Goal: Task Accomplishment & Management: Manage account settings

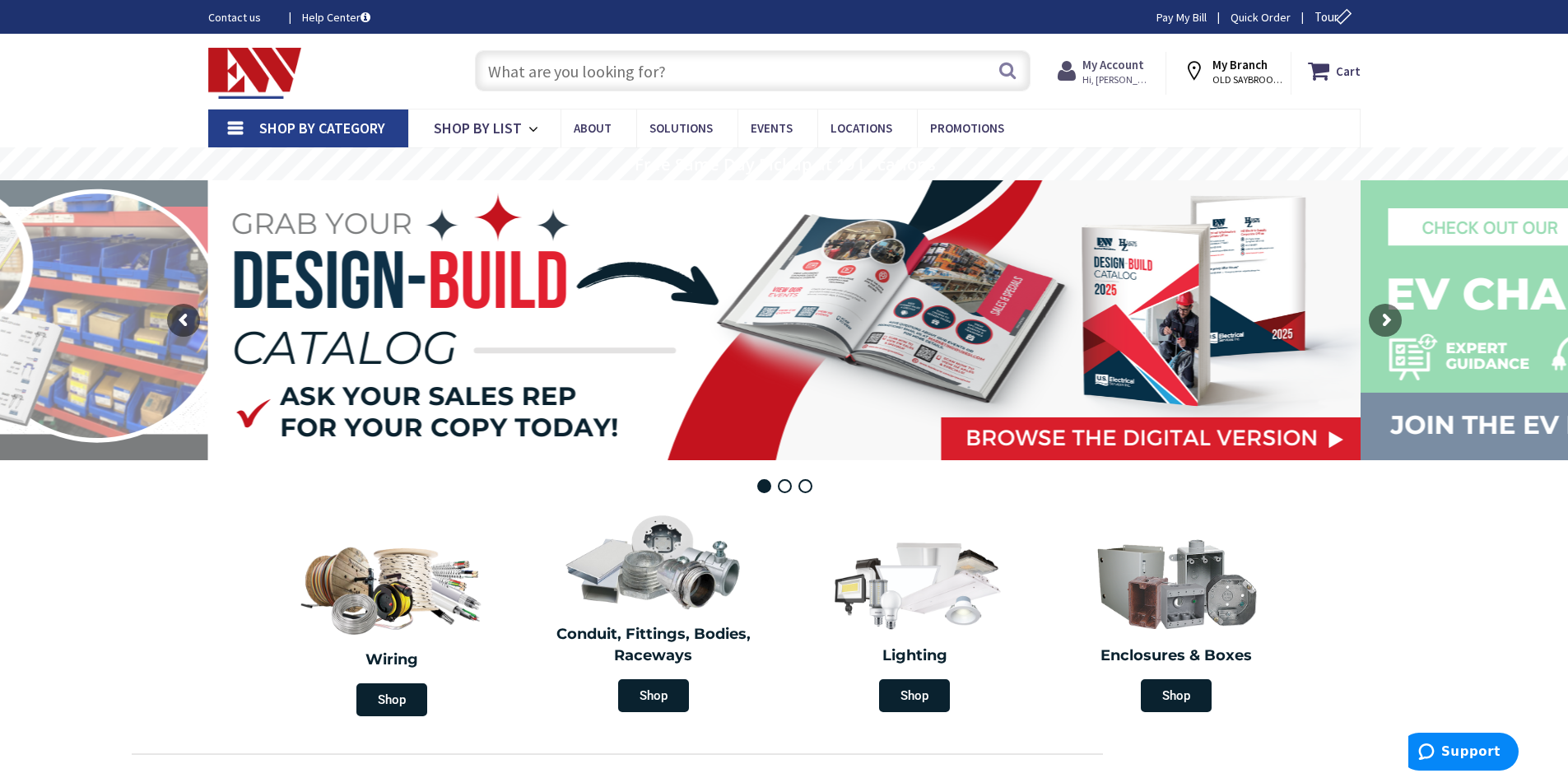
click at [1100, 71] on strong "My Account" at bounding box center [1113, 65] width 62 height 15
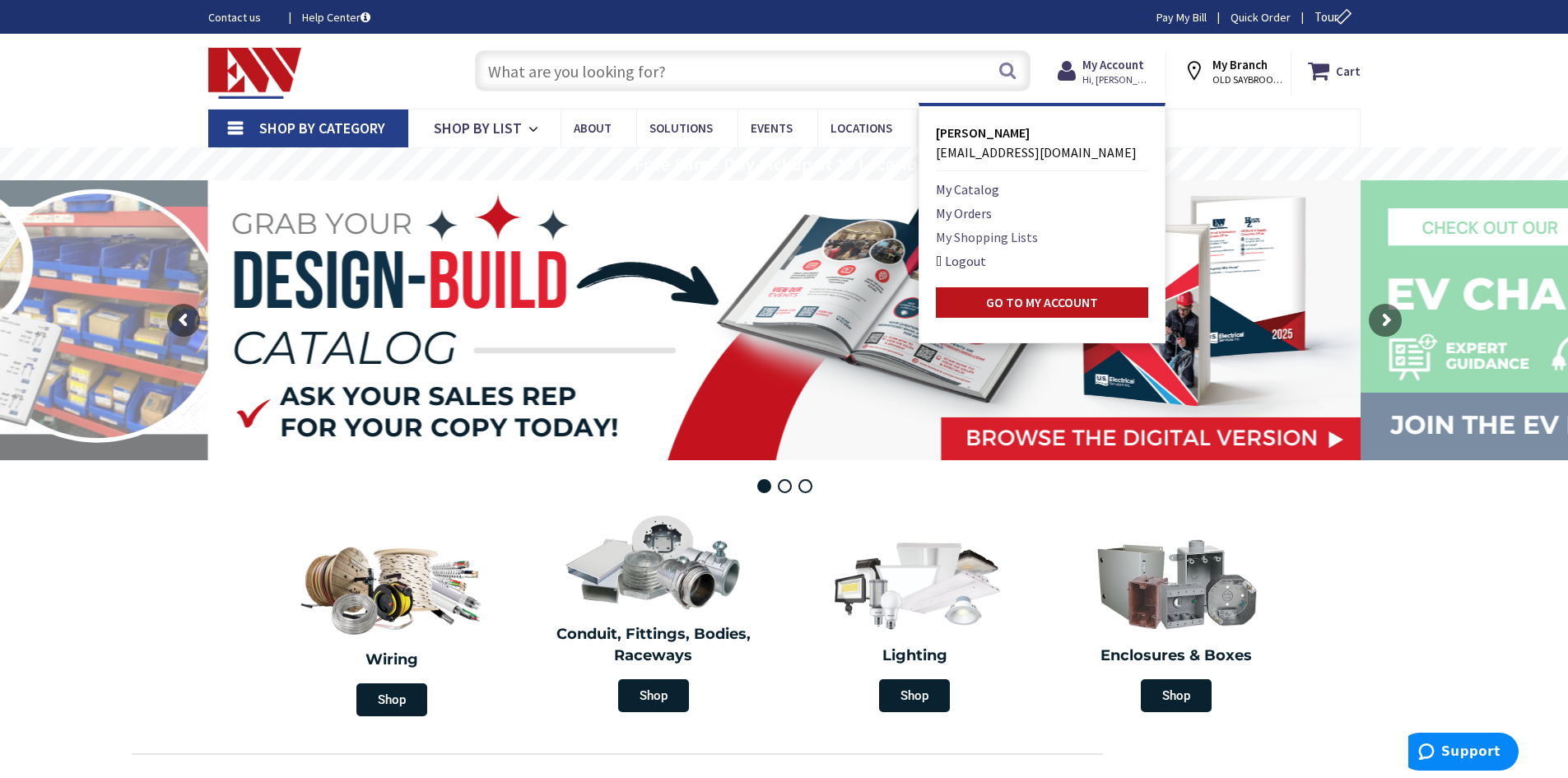
click at [980, 233] on link "My Shopping Lists" at bounding box center [987, 237] width 102 height 20
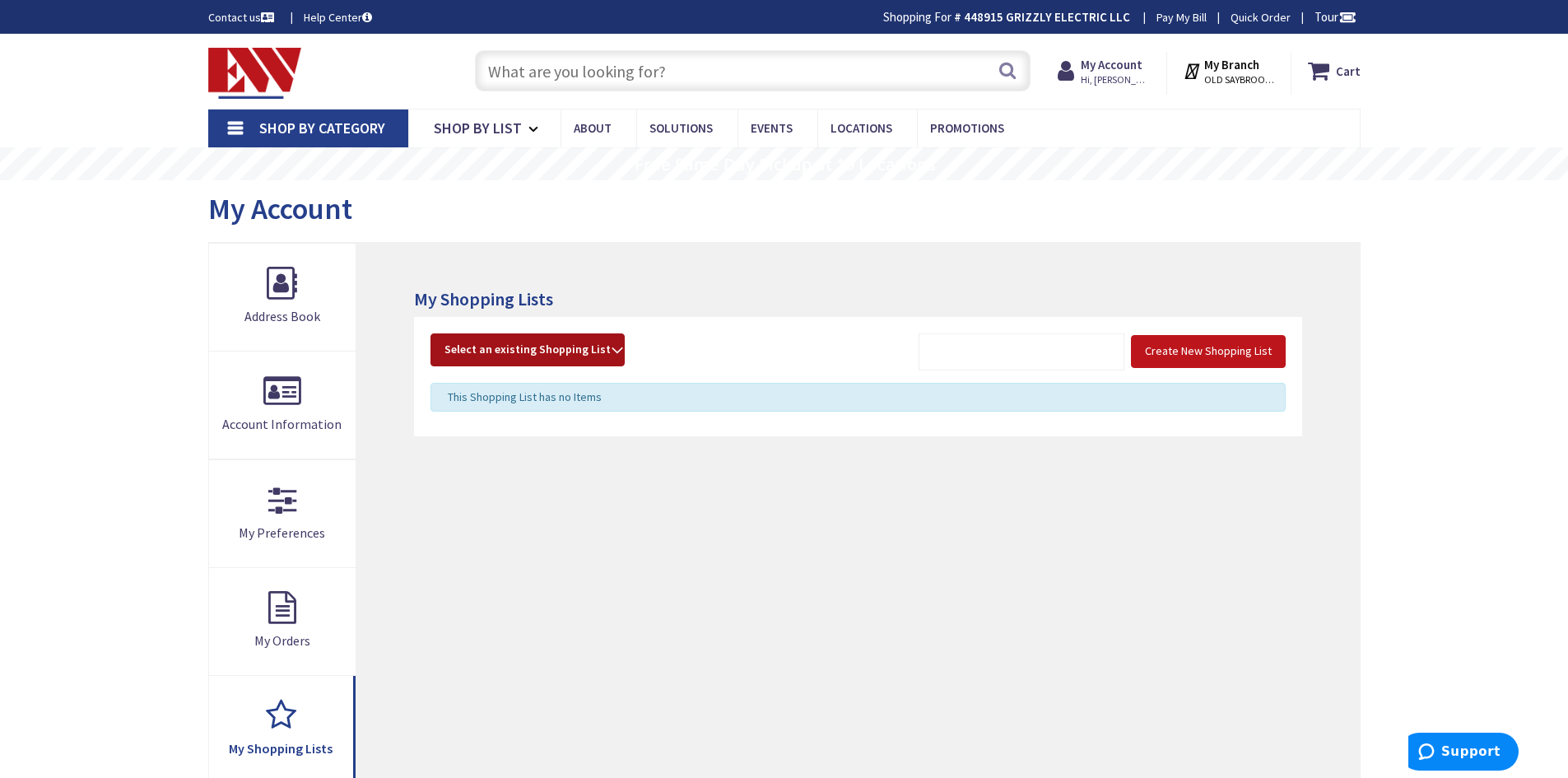
click at [605, 350] on strong "Select an existing Shopping List" at bounding box center [528, 350] width 167 height 20
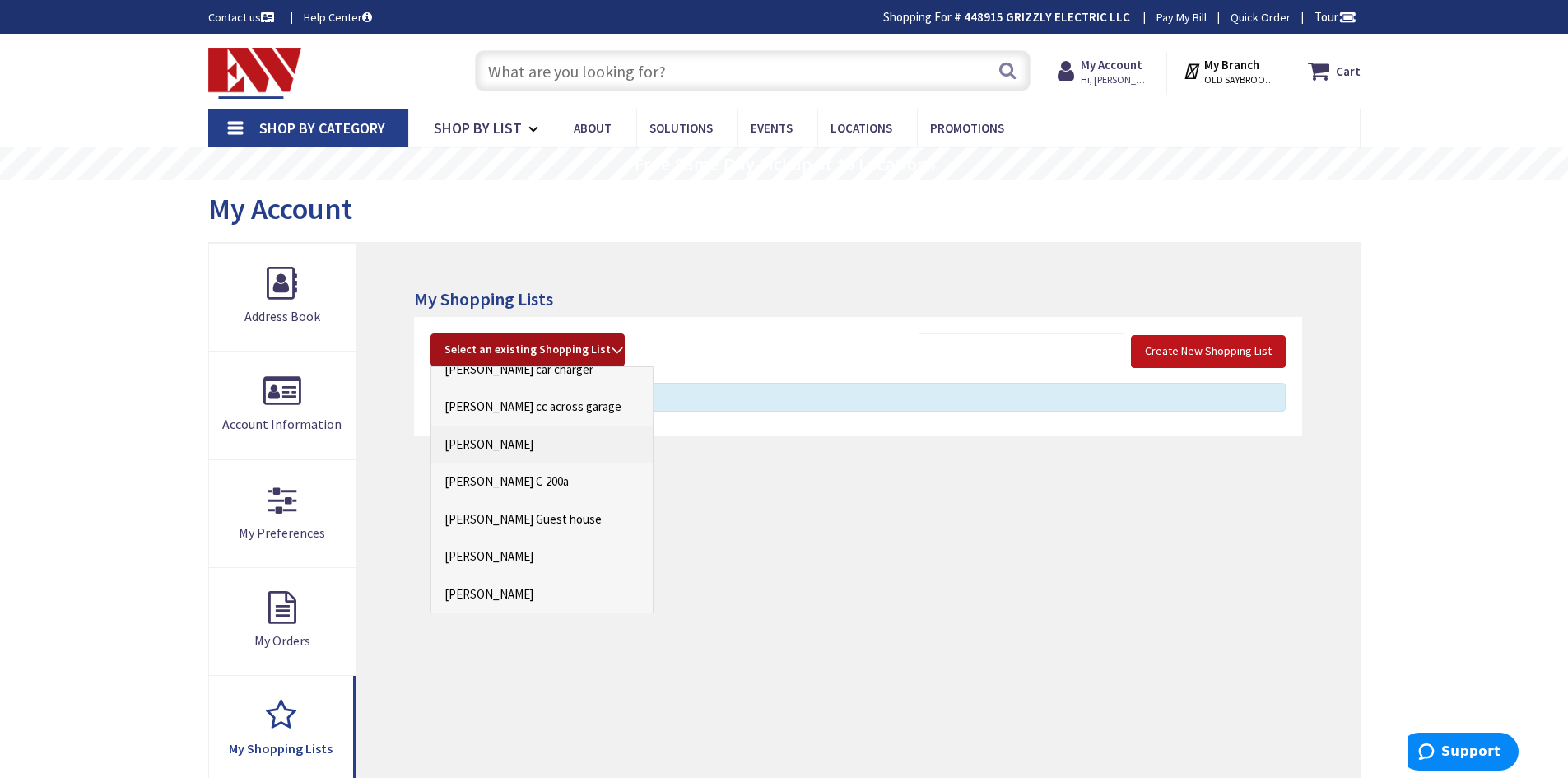
scroll to position [82, 0]
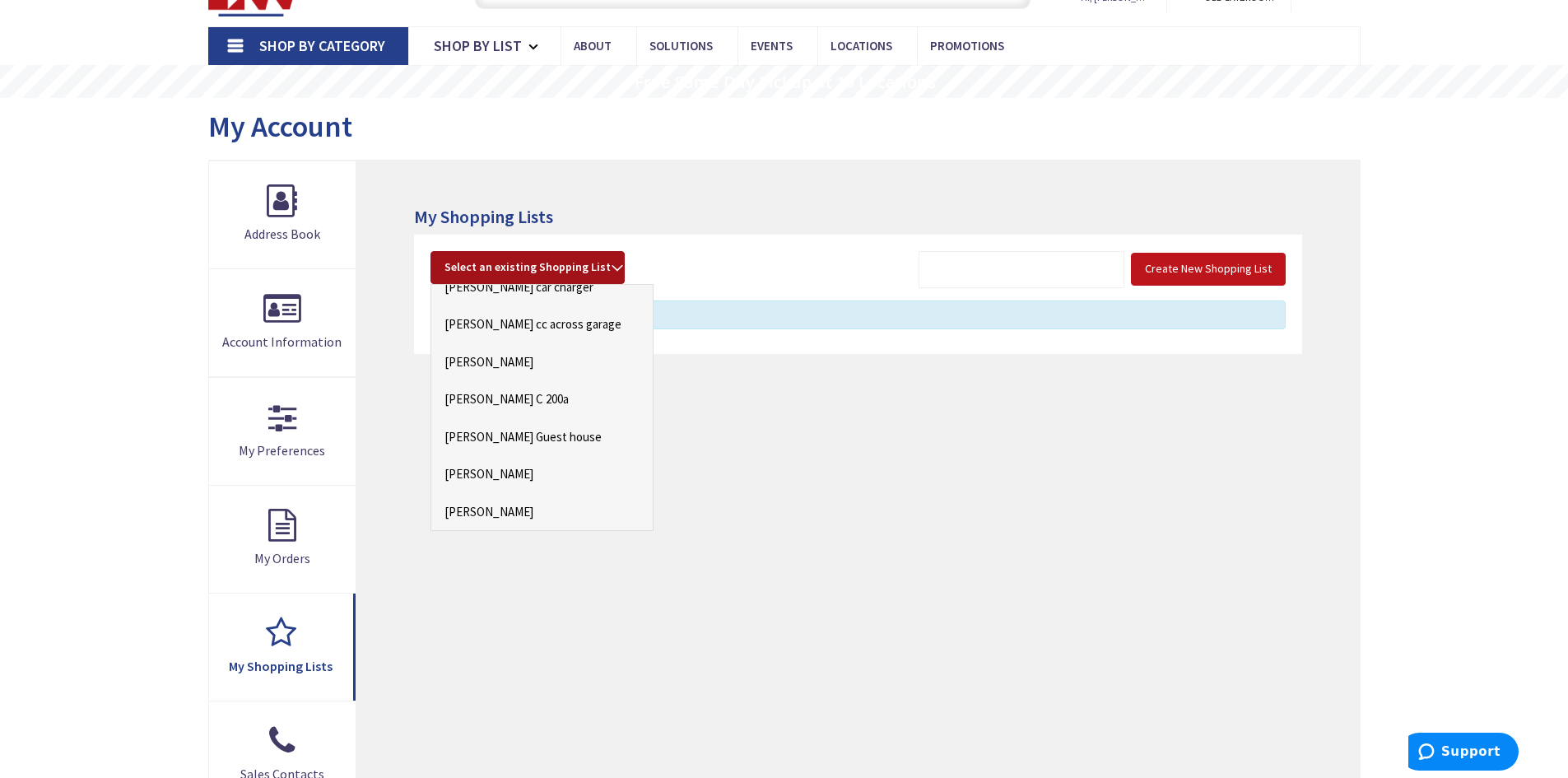
click at [673, 173] on div "My Shopping Lists Create New Shopping List Select an existing Shopping List 144…" at bounding box center [857, 538] width 1003 height 756
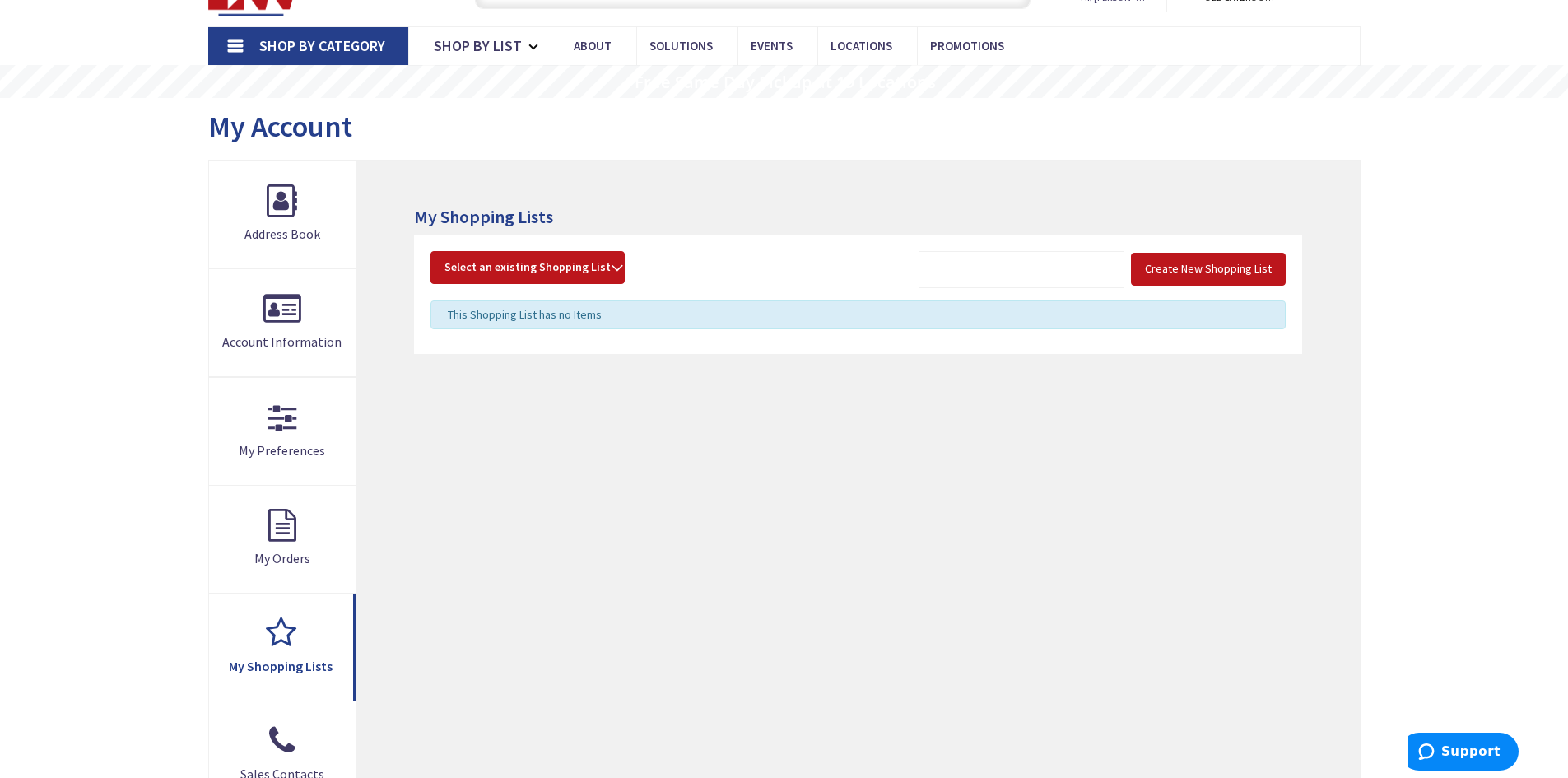
click at [653, 143] on div "My Account" at bounding box center [784, 129] width 1153 height 62
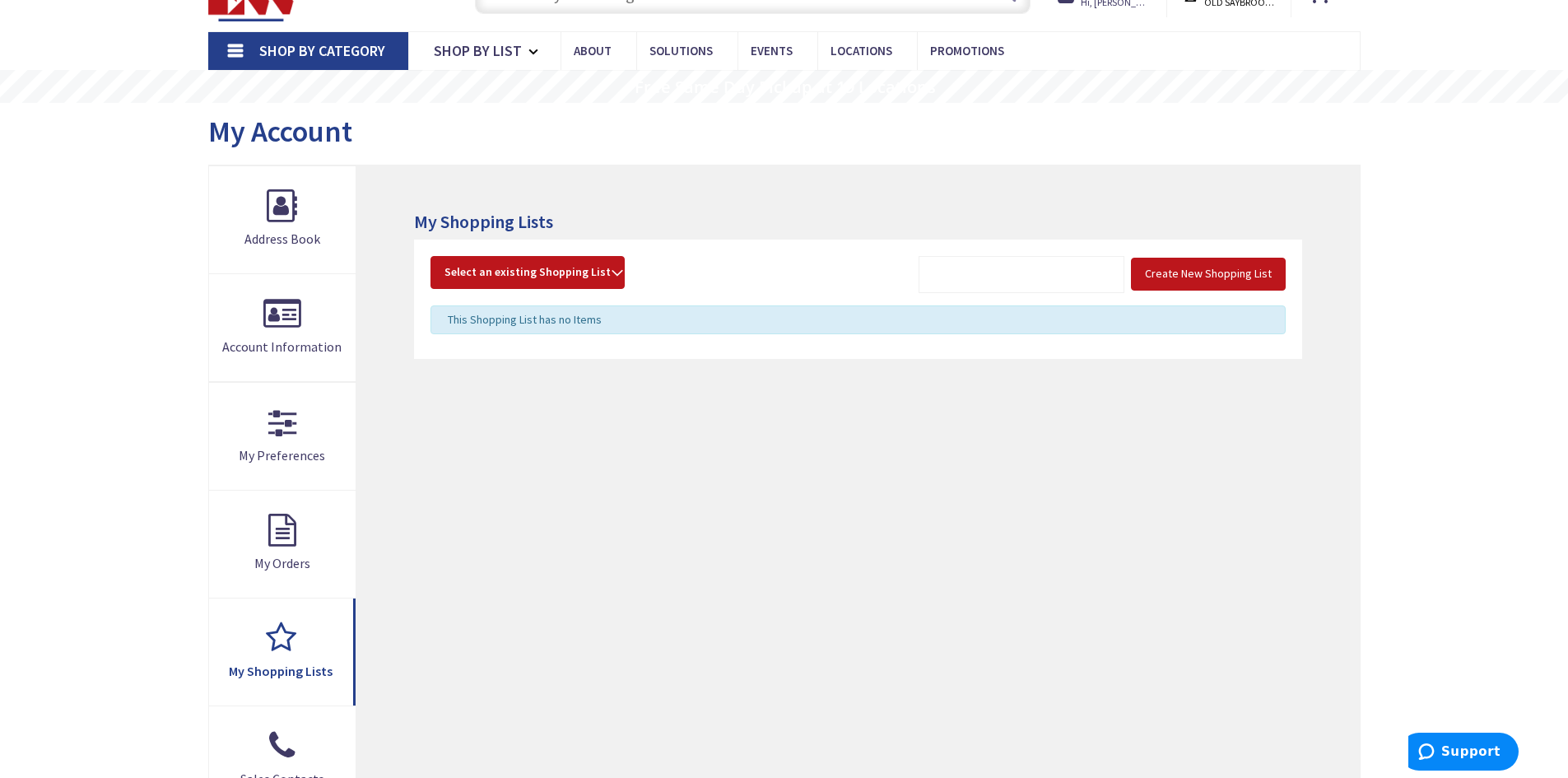
scroll to position [0, 0]
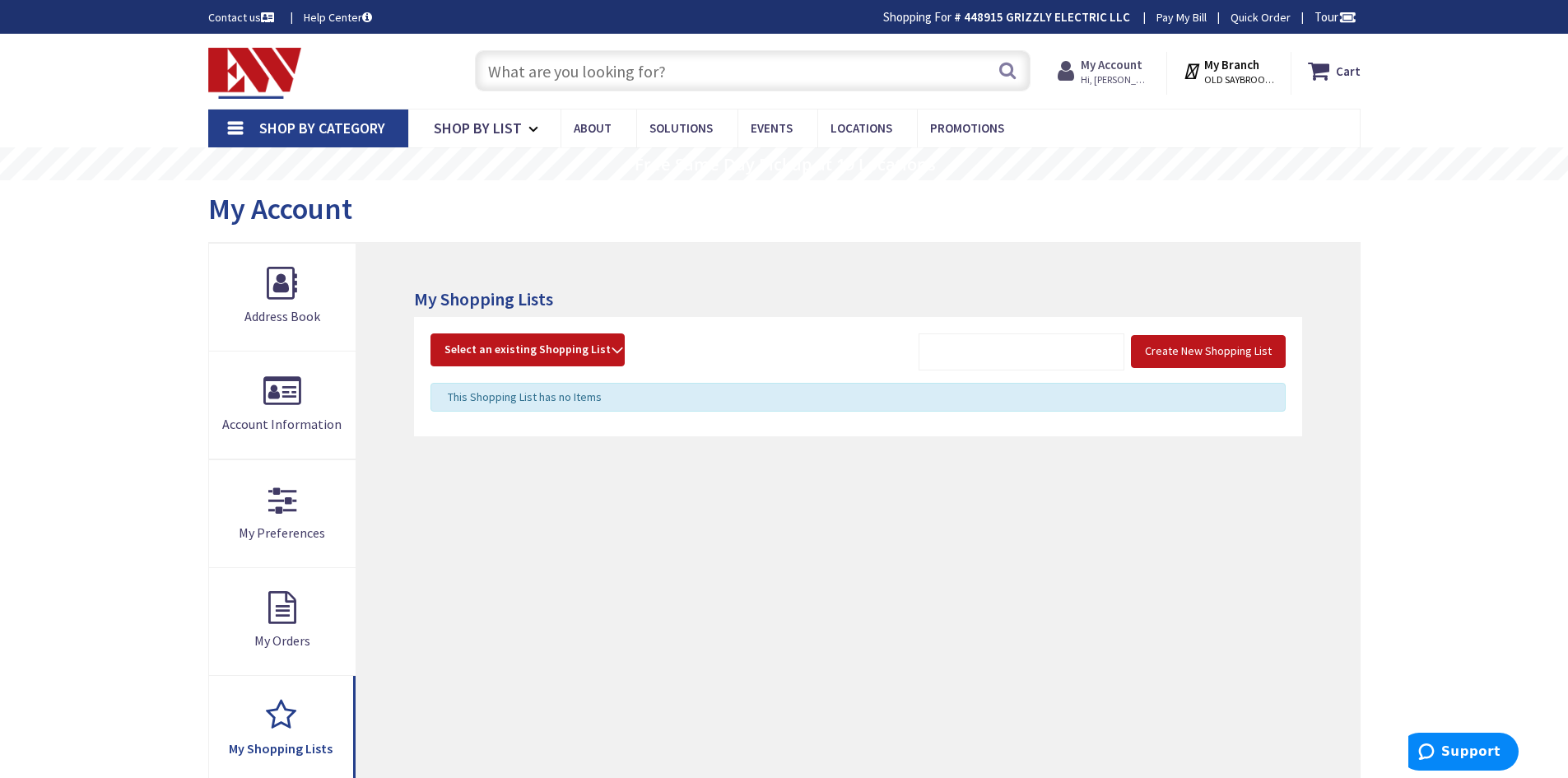
click at [1111, 74] on span "Hi, [PERSON_NAME]" at bounding box center [1115, 80] width 70 height 13
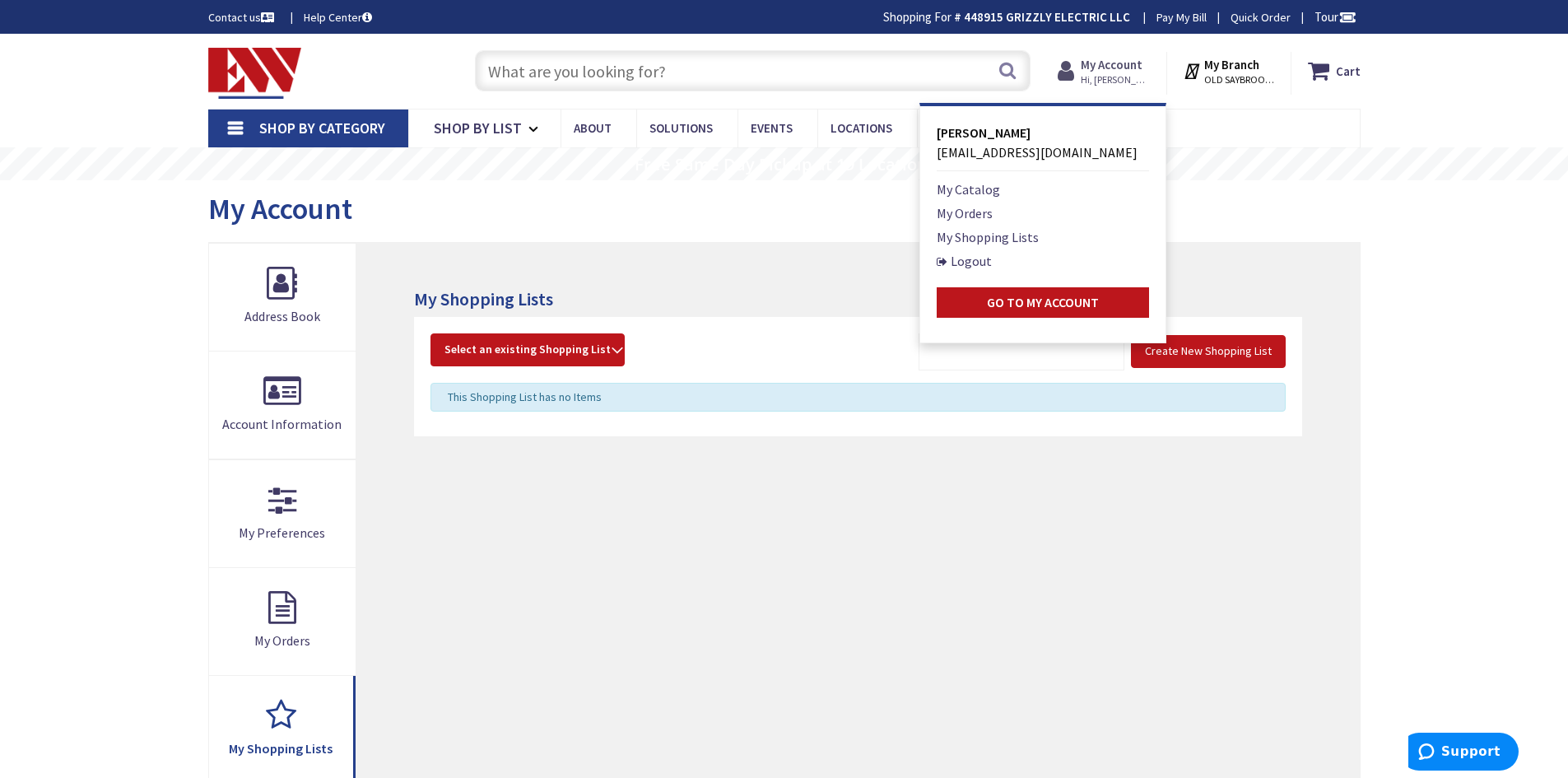
click at [1110, 68] on strong "My Account" at bounding box center [1111, 65] width 62 height 15
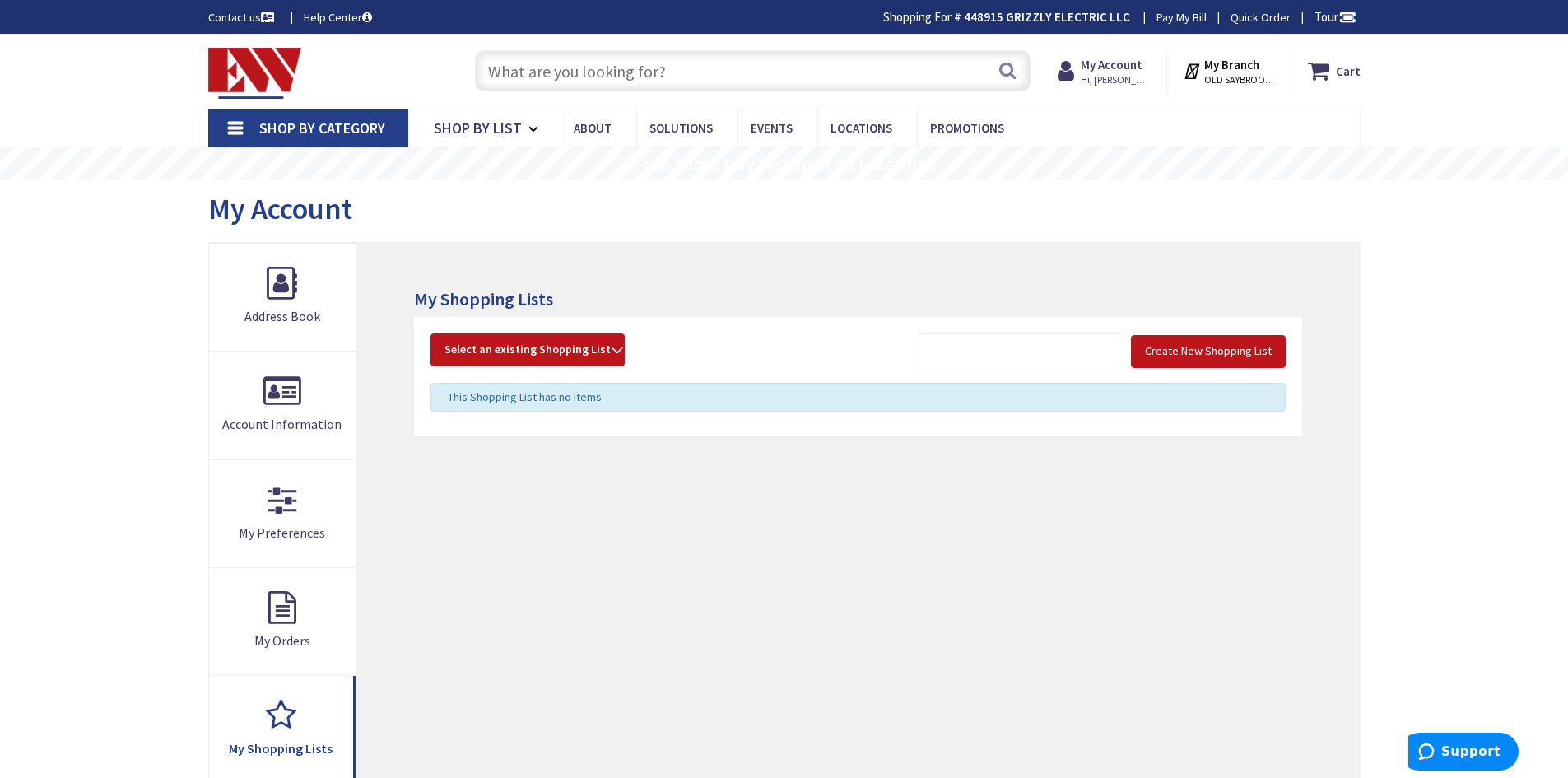
click at [245, 76] on img at bounding box center [254, 73] width 93 height 51
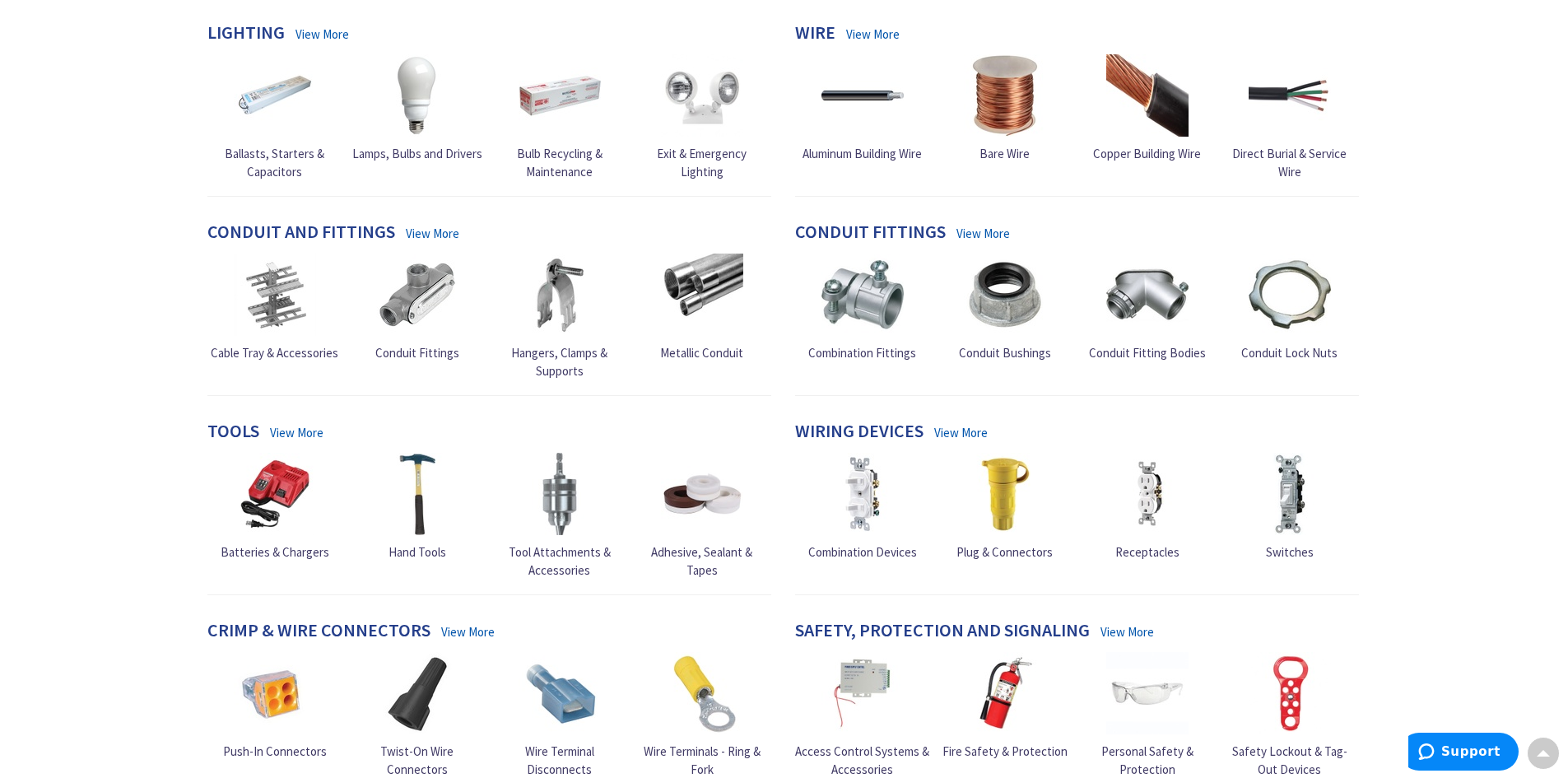
scroll to position [639, 0]
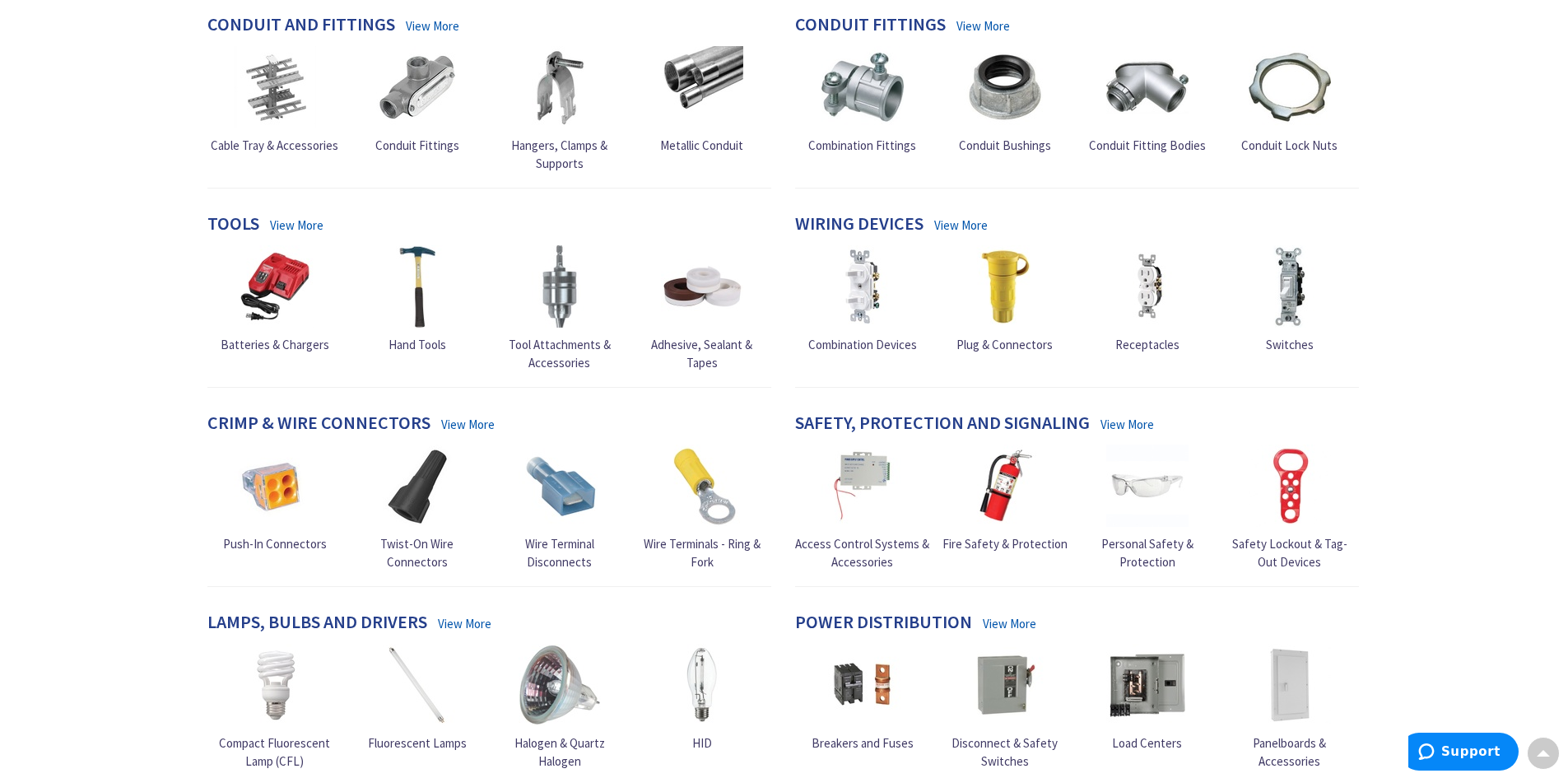
click at [315, 224] on link "View More" at bounding box center [297, 225] width 54 height 17
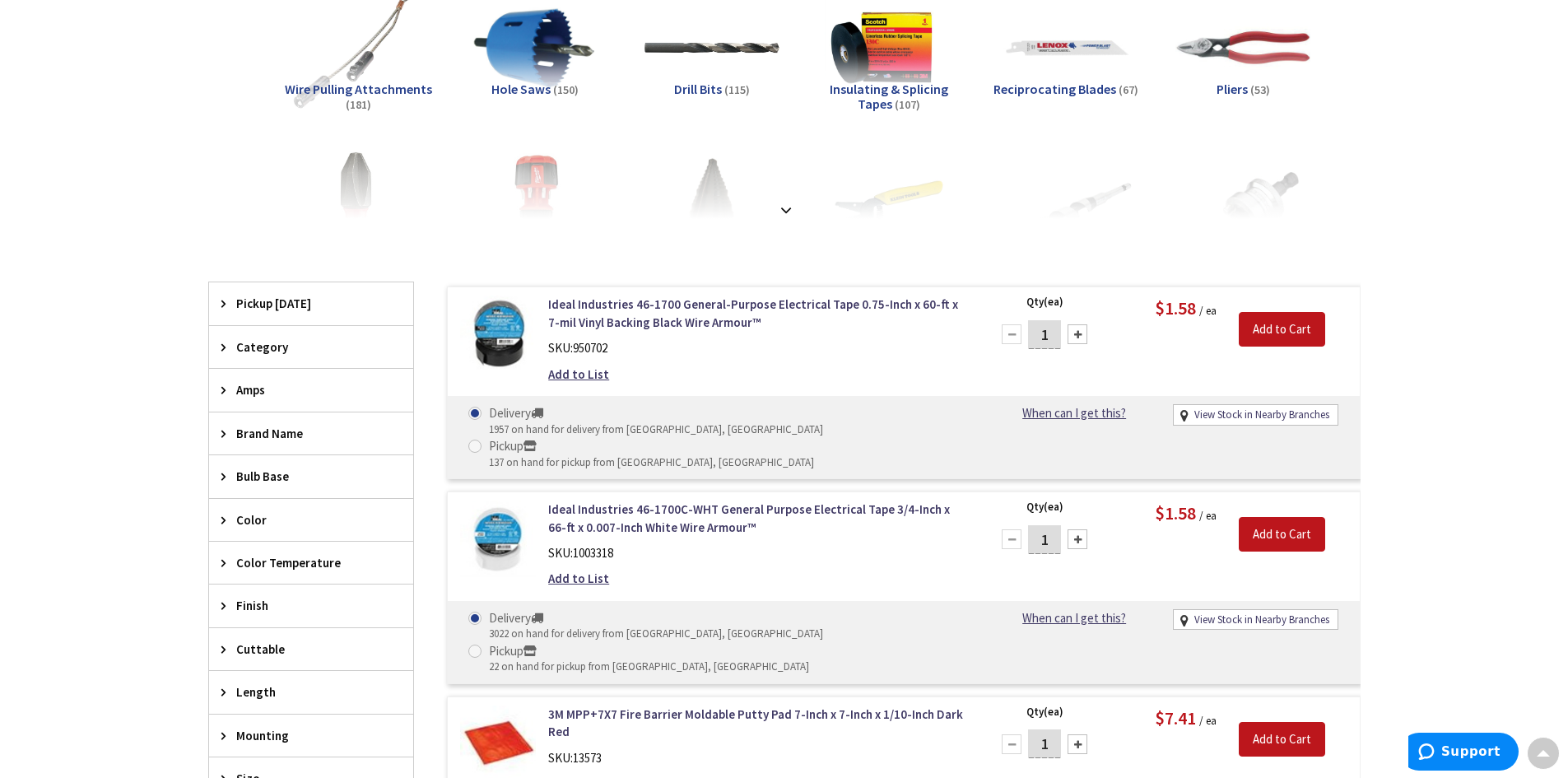
scroll to position [82, 0]
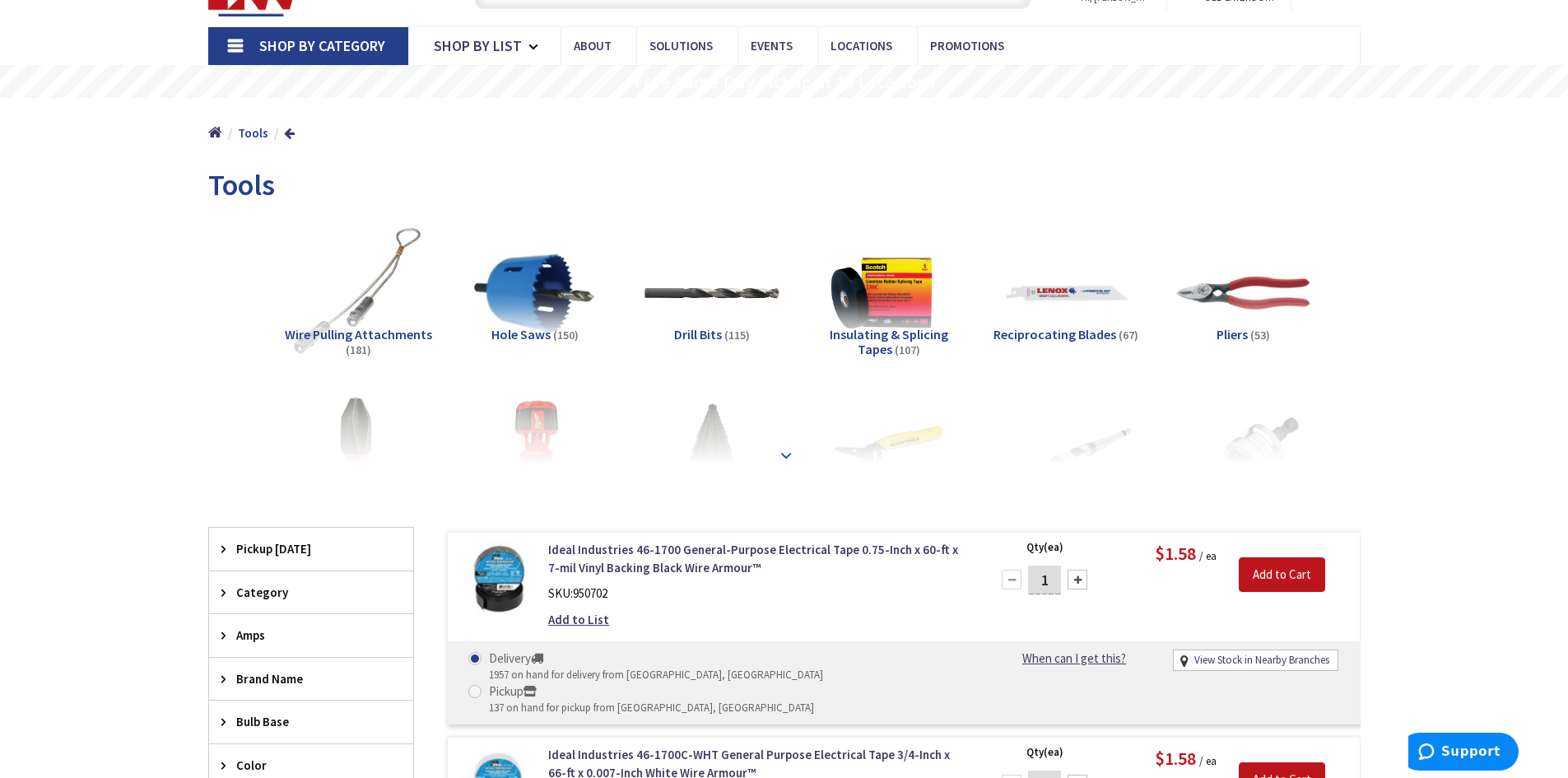
click at [782, 448] on strong at bounding box center [786, 454] width 20 height 18
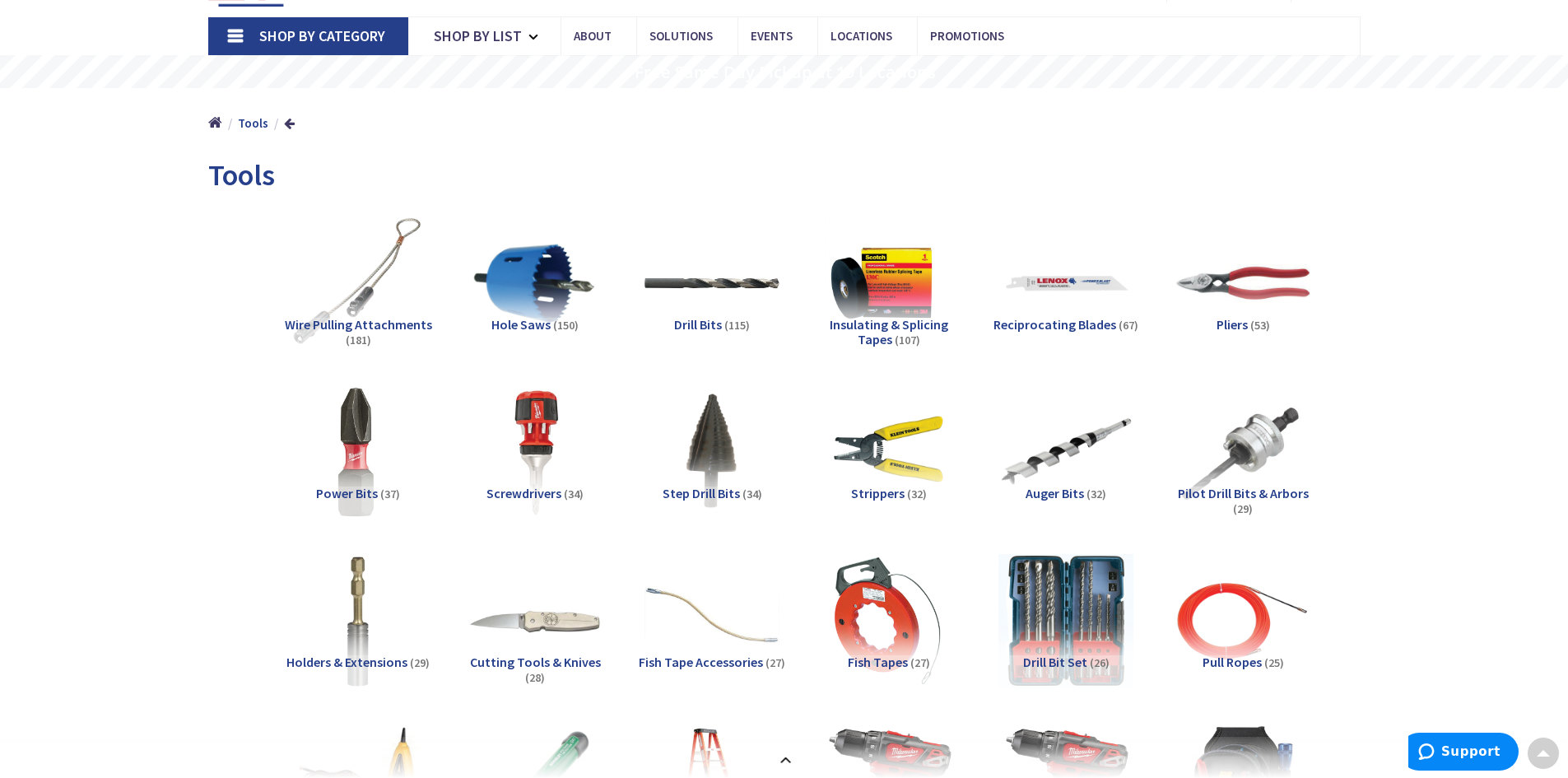
scroll to position [0, 0]
